Goal: Task Accomplishment & Management: Manage account settings

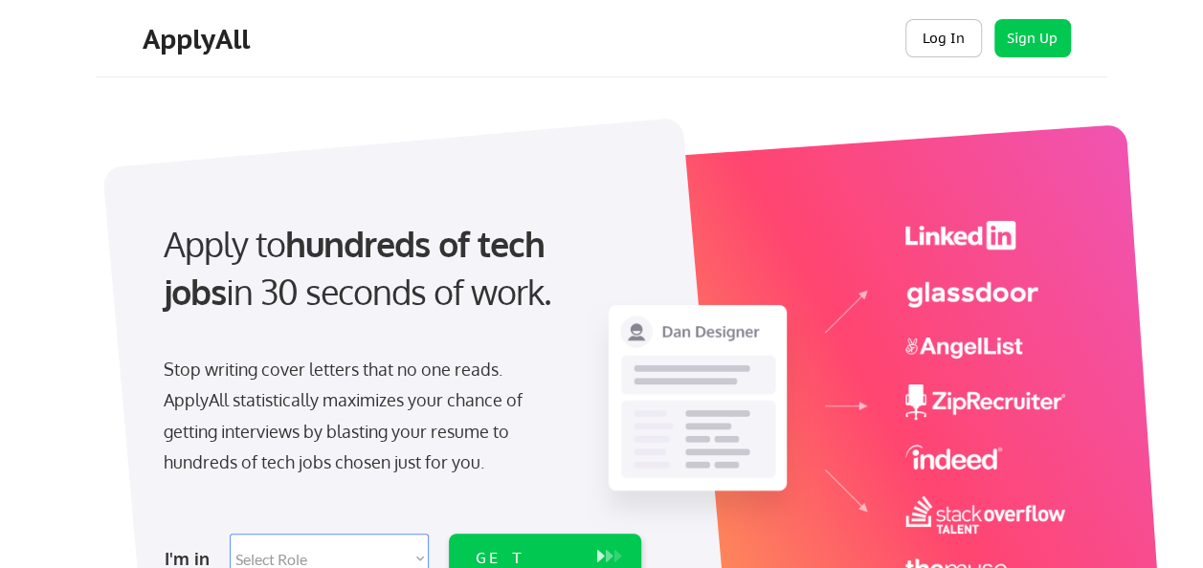
click at [938, 40] on button "Log In" at bounding box center [943, 38] width 77 height 38
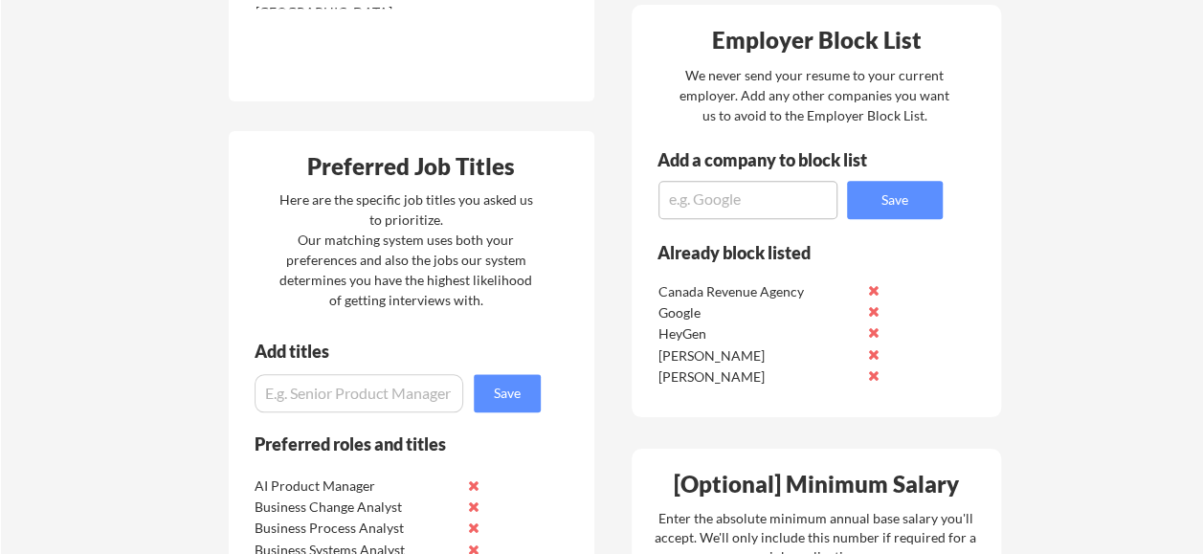
scroll to position [1053, 0]
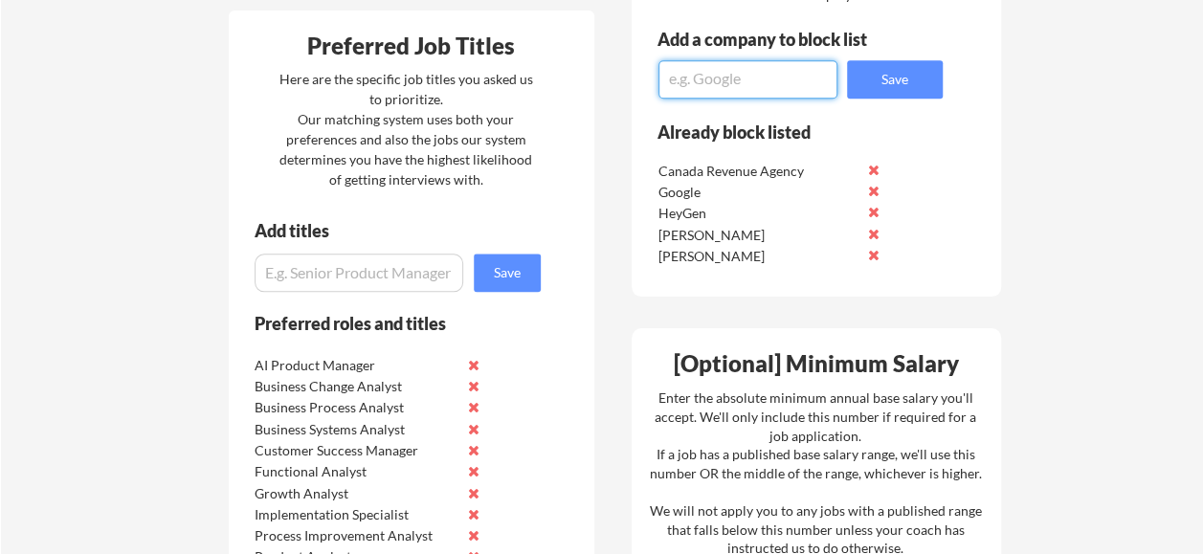
click at [741, 78] on textarea at bounding box center [747, 79] width 179 height 38
type textarea "Meta"
click at [909, 85] on button "Save" at bounding box center [895, 79] width 96 height 38
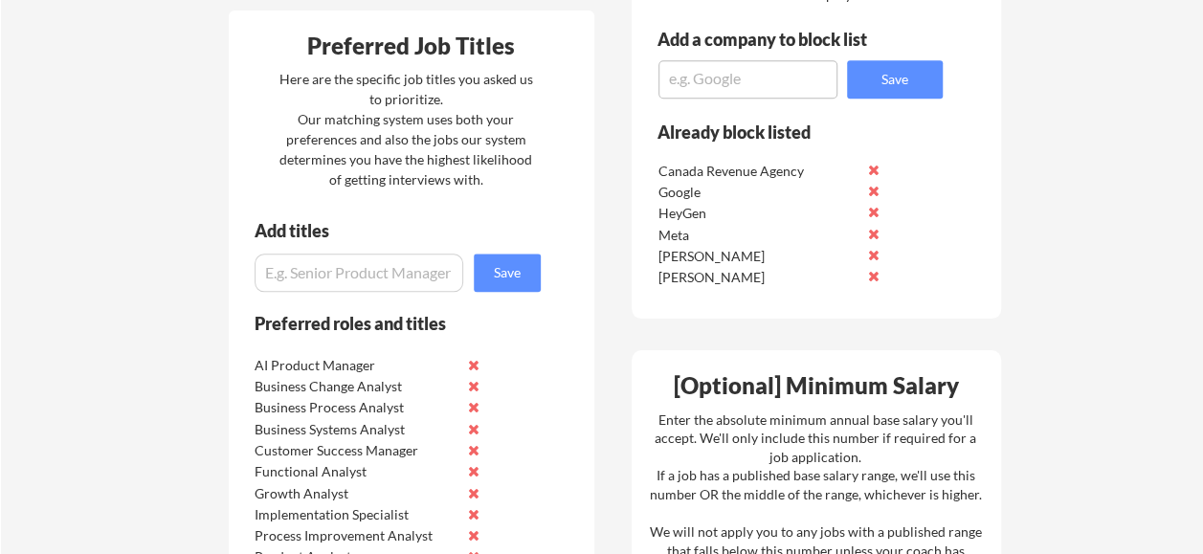
click at [733, 84] on textarea at bounding box center [747, 79] width 179 height 38
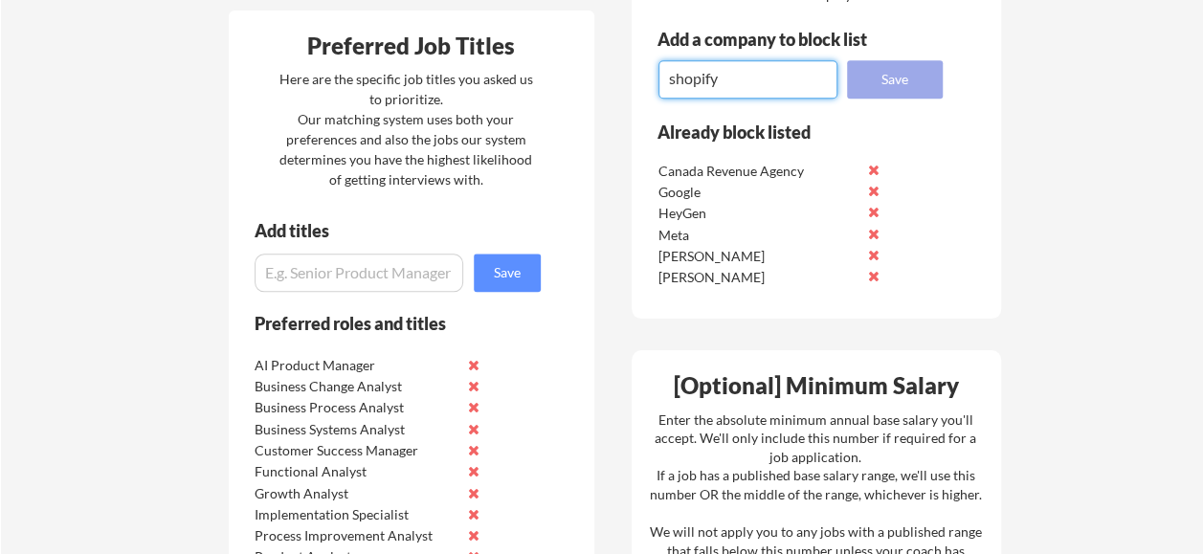
type textarea "shopify"
drag, startPoint x: 907, startPoint y: 78, endPoint x: 856, endPoint y: 88, distance: 51.6
click at [908, 78] on button "Save" at bounding box center [895, 79] width 96 height 38
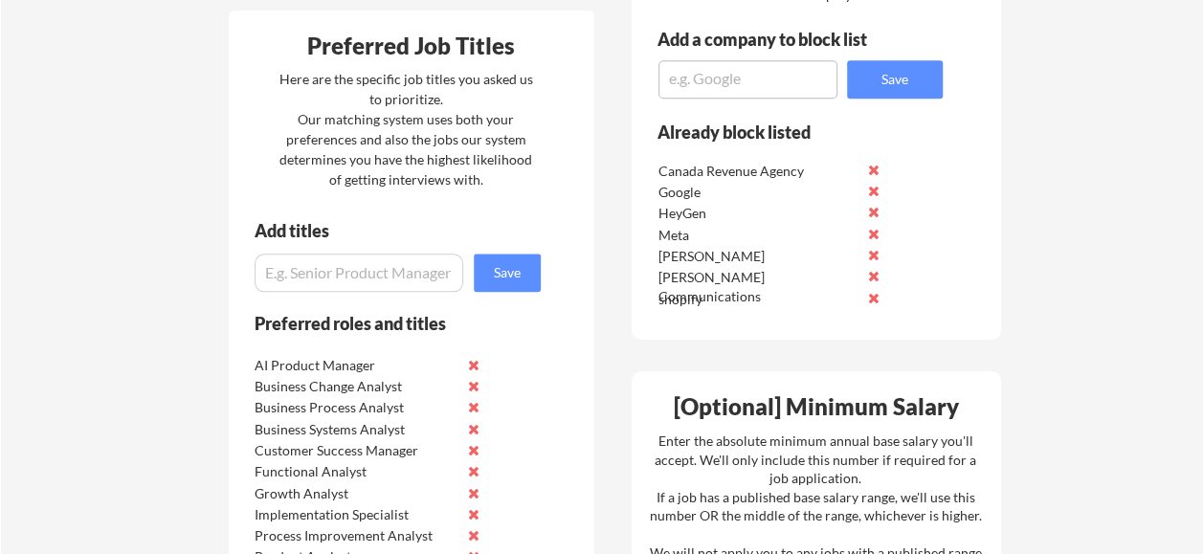
click at [736, 77] on textarea at bounding box center [747, 79] width 179 height 38
type textarea "c"
type textarea "C"
click at [1074, 210] on div "Your Dashboard Your applications are complete! 🎉 Your ApplyAll applications are…" at bounding box center [602, 175] width 1202 height 2303
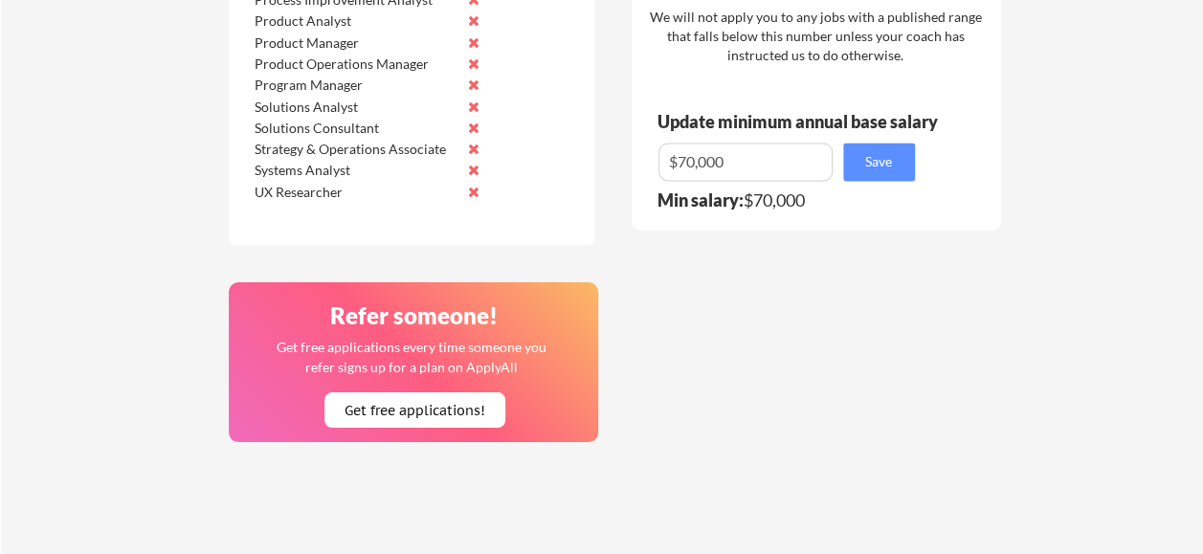
scroll to position [1627, 0]
